Goal: Find specific page/section: Find specific page/section

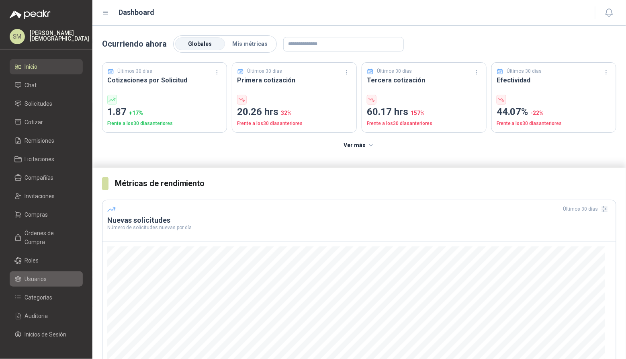
click at [36, 272] on link "Usuarios" at bounding box center [46, 278] width 73 height 15
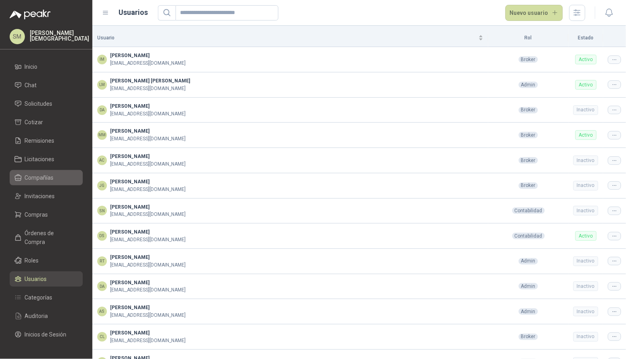
click at [45, 177] on span "Compañías" at bounding box center [39, 177] width 29 height 9
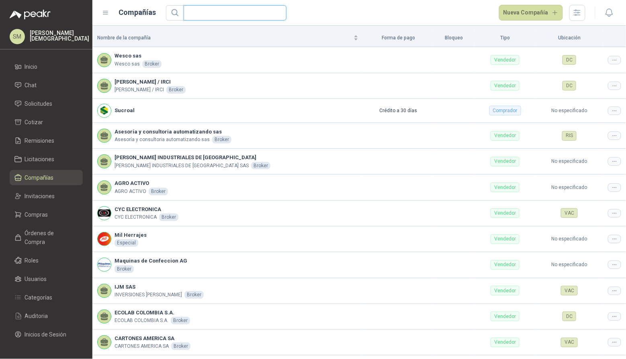
click at [232, 10] on input "text" at bounding box center [231, 13] width 87 height 14
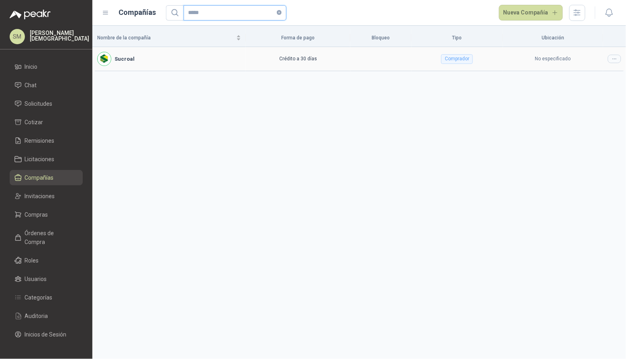
type input "*****"
click at [613, 59] on icon at bounding box center [613, 59] width 3 height 0
click at [606, 70] on span "Editar compañía" at bounding box center [593, 73] width 41 height 9
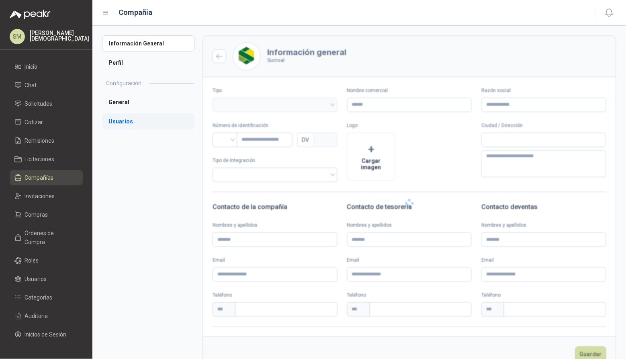
type input "*******"
type input "*********"
type input "*"
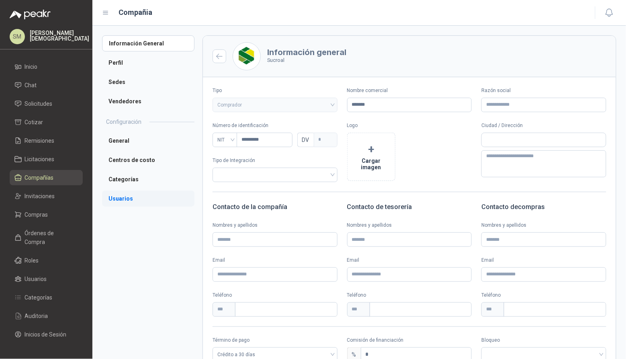
click at [139, 124] on h2 "Configuración" at bounding box center [123, 121] width 35 height 9
click at [139, 199] on li "Usuarios" at bounding box center [148, 198] width 92 height 16
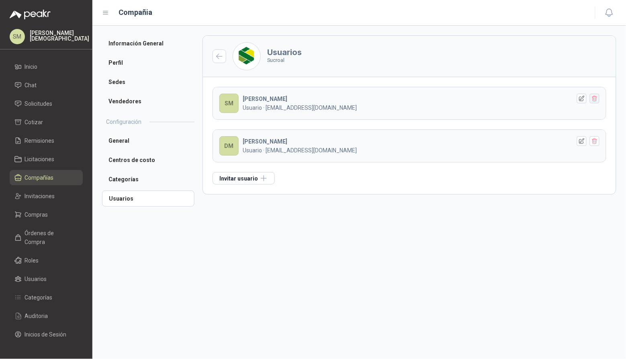
click at [594, 99] on icon "button" at bounding box center [594, 98] width 7 height 7
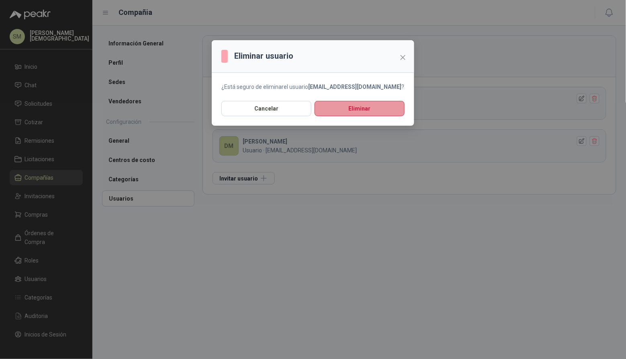
click at [337, 108] on button "Eliminar" at bounding box center [359, 108] width 90 height 15
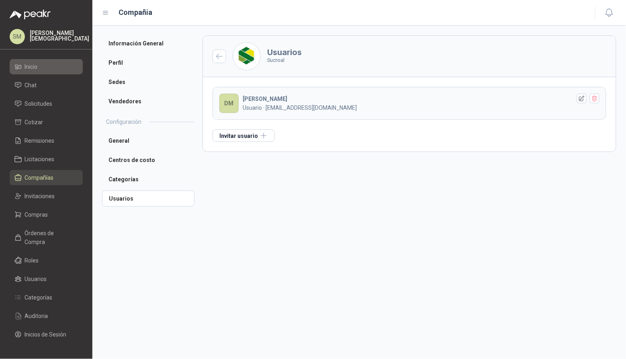
click at [31, 69] on span "Inicio" at bounding box center [31, 66] width 13 height 9
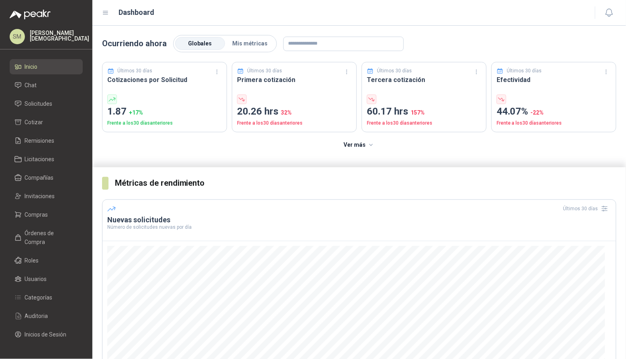
scroll to position [137, 0]
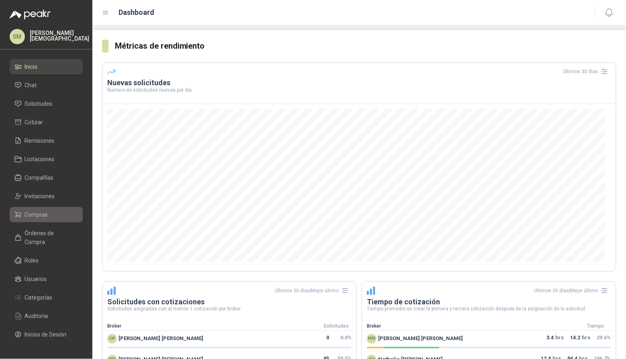
click at [47, 216] on span "Compras" at bounding box center [36, 214] width 23 height 9
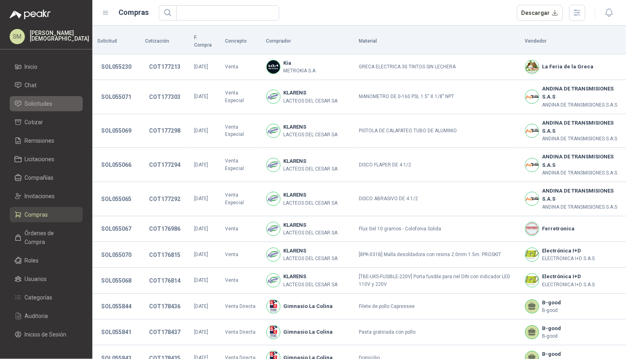
click at [46, 103] on span "Solicitudes" at bounding box center [39, 103] width 28 height 9
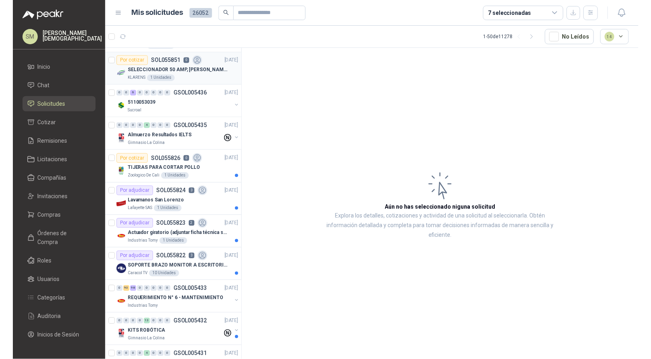
scroll to position [448, 0]
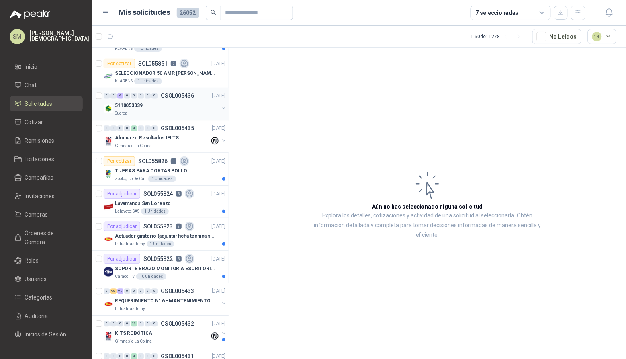
click at [144, 107] on div "5110053039" at bounding box center [167, 106] width 104 height 10
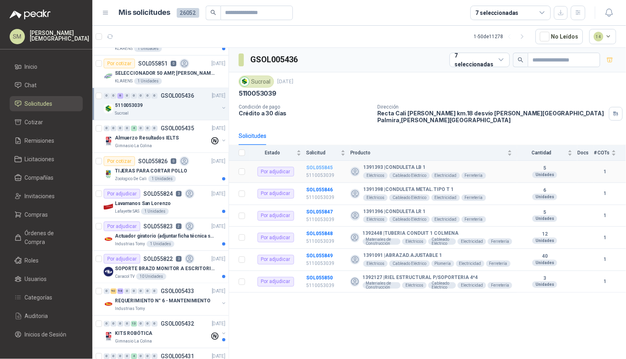
click at [319, 165] on b "SOL055845" at bounding box center [319, 168] width 27 height 6
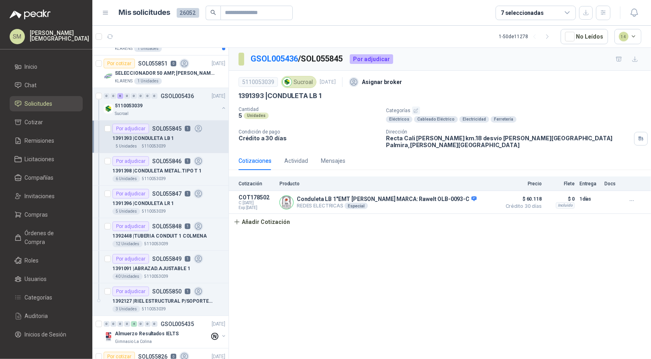
click at [395, 257] on div "GSOL005436 / SOL055845 Por adjudicar 5110053039 Sucroal 12 sept, 2025 Asignar …" at bounding box center [440, 205] width 422 height 314
click at [176, 175] on p "1391398 | CONDULETA METAL.TIPO T 1" at bounding box center [156, 171] width 89 height 8
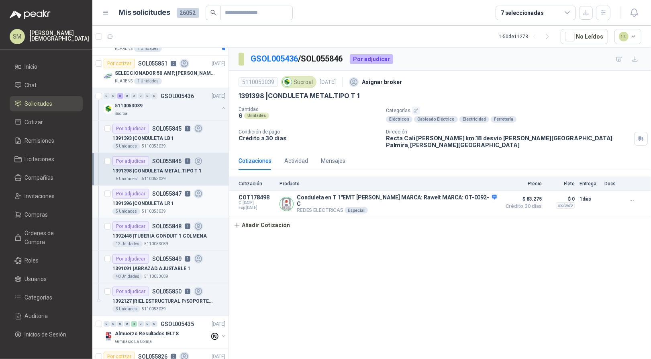
click at [164, 196] on p "SOL055847" at bounding box center [166, 194] width 29 height 6
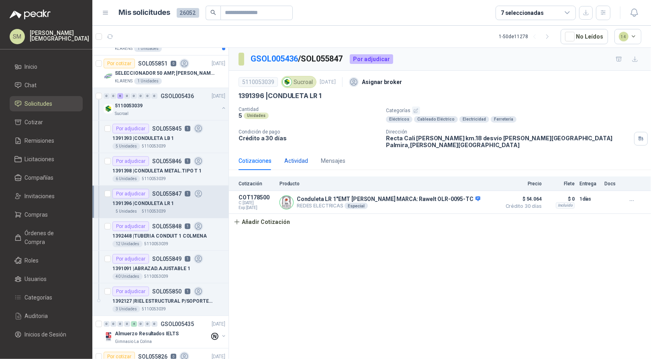
click at [296, 157] on div "Actividad" at bounding box center [296, 160] width 24 height 9
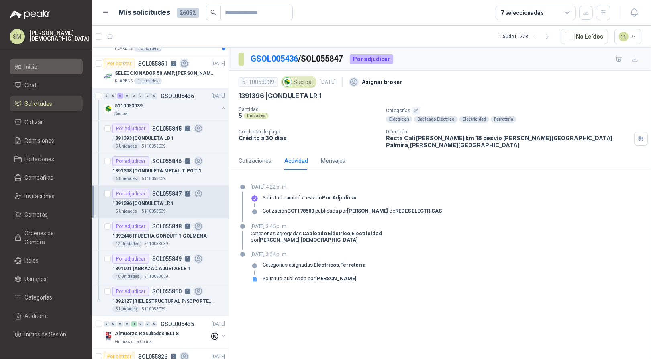
click at [51, 64] on li "Inicio" at bounding box center [45, 66] width 63 height 9
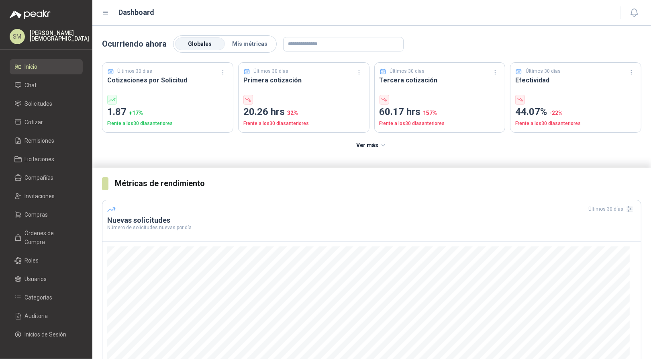
scroll to position [78, 0]
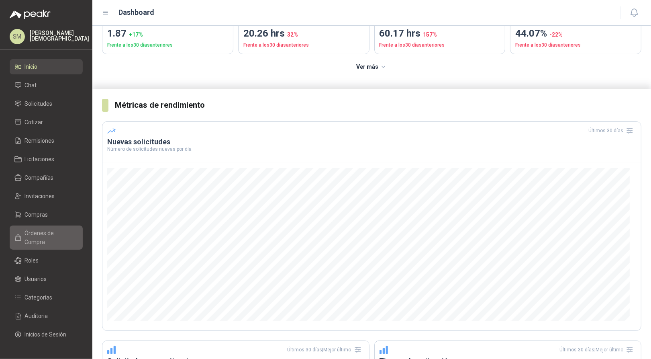
click at [36, 234] on span "Órdenes de Compra" at bounding box center [50, 237] width 50 height 18
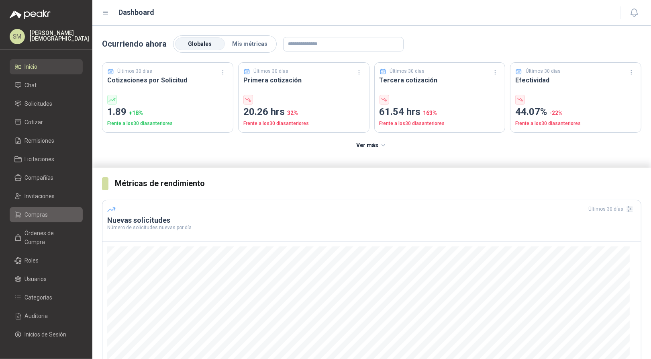
click at [41, 218] on span "Compras" at bounding box center [36, 214] width 23 height 9
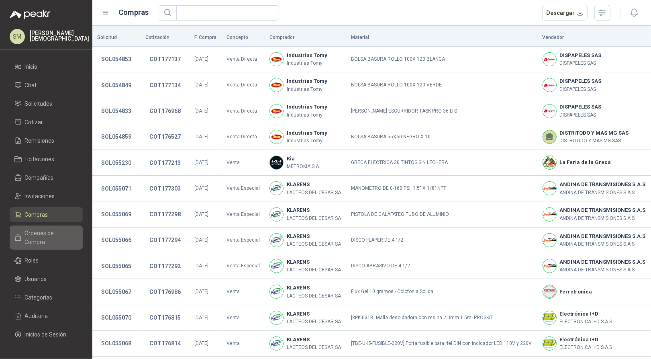
click at [42, 239] on span "Órdenes de Compra" at bounding box center [50, 237] width 50 height 18
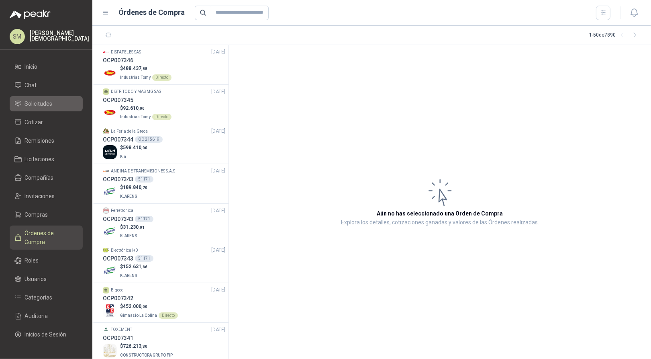
click at [43, 102] on span "Solicitudes" at bounding box center [39, 103] width 28 height 9
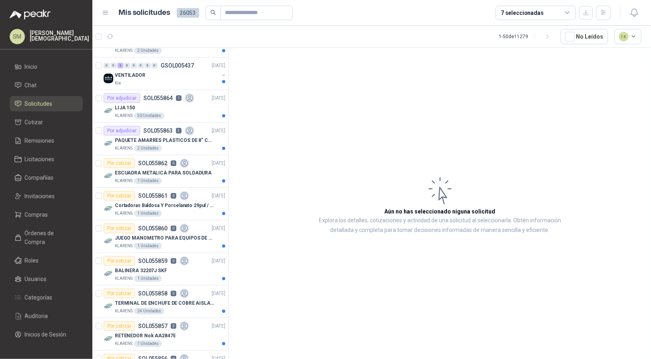
scroll to position [357, 0]
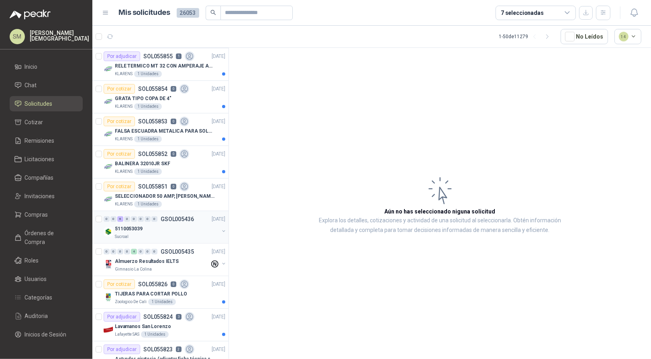
click at [161, 232] on div "5110053039" at bounding box center [167, 229] width 104 height 10
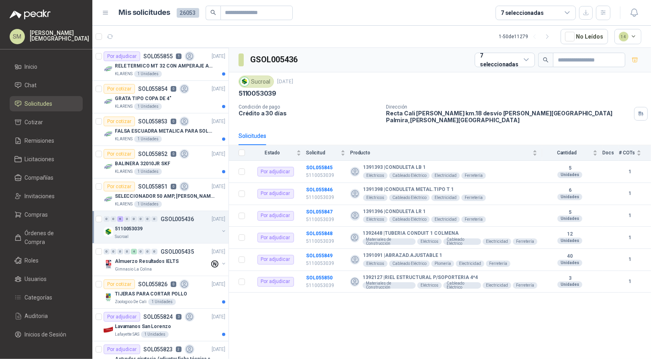
click at [160, 232] on div "5110053039" at bounding box center [167, 229] width 104 height 10
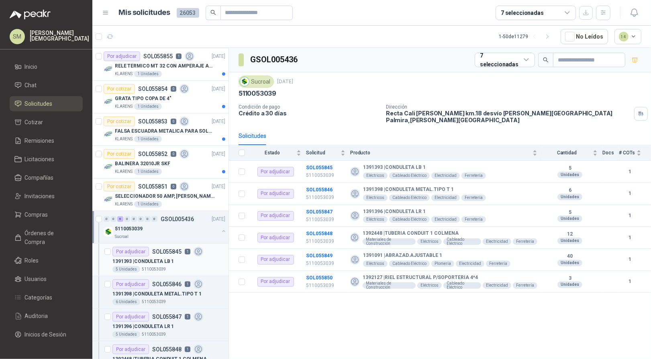
click at [166, 259] on p "1391393 | CONDULETA LB 1" at bounding box center [142, 261] width 61 height 8
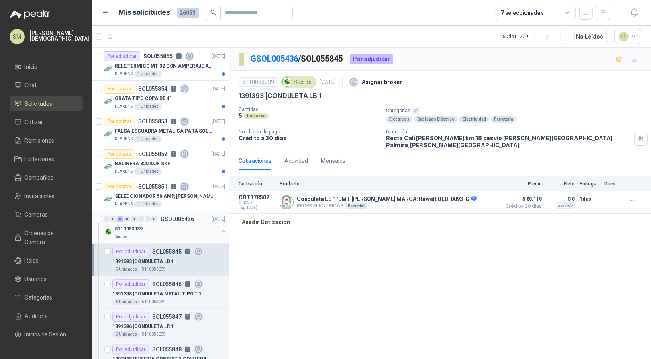
click at [155, 236] on div "Sucroal" at bounding box center [167, 236] width 104 height 6
